Goal: Information Seeking & Learning: Learn about a topic

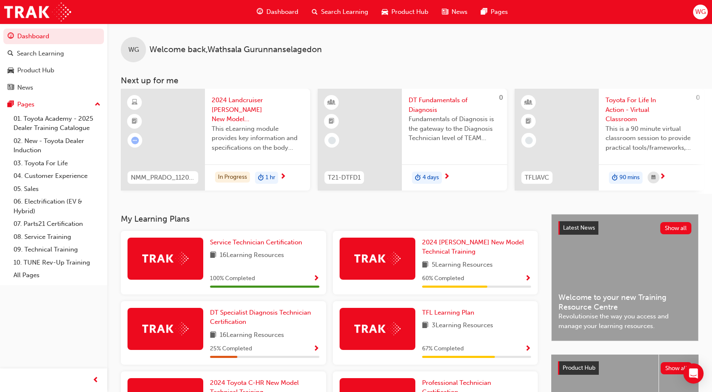
drag, startPoint x: 236, startPoint y: 285, endPoint x: 70, endPoint y: 308, distance: 167.4
click at [70, 308] on div "Dashboard Search Learning Product Hub News Pages Pages 01. Toyota Academy - 202…" at bounding box center [53, 185] width 107 height 371
click at [282, 175] on span "next-icon" at bounding box center [283, 177] width 6 height 8
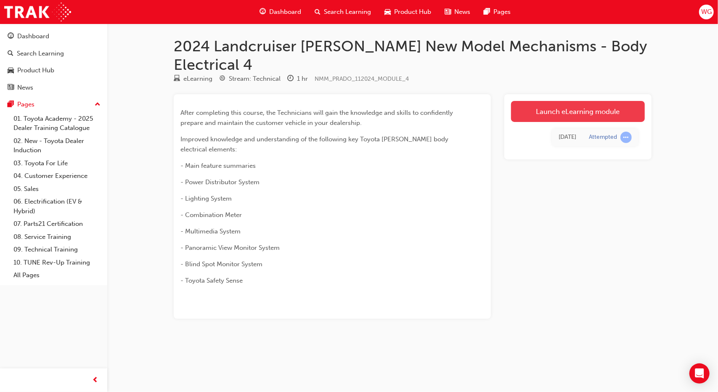
click at [522, 101] on link "Launch eLearning module" at bounding box center [578, 111] width 134 height 21
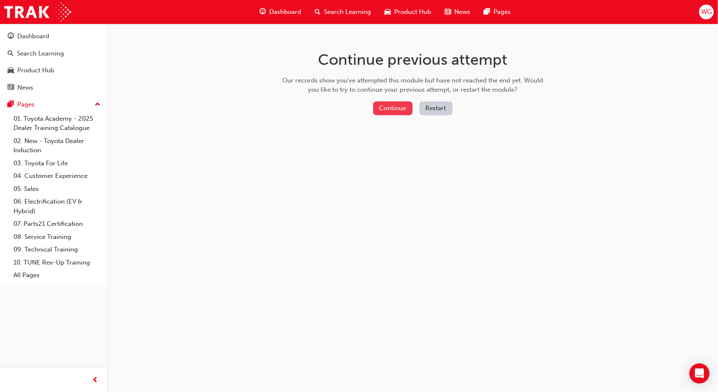
click at [394, 109] on button "Continue" at bounding box center [393, 108] width 40 height 14
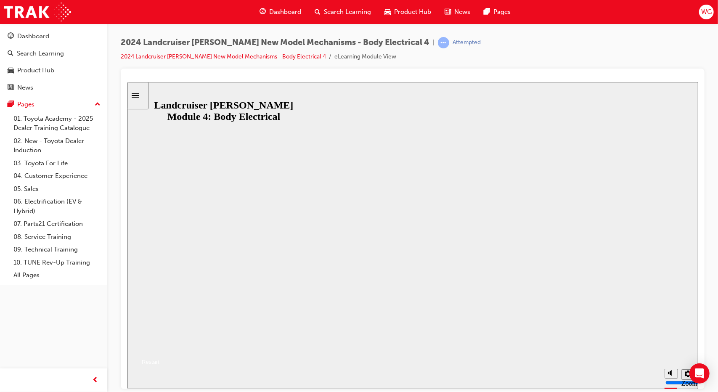
click at [159, 347] on button "Resume" at bounding box center [143, 352] width 32 height 10
